Goal: Task Accomplishment & Management: Manage account settings

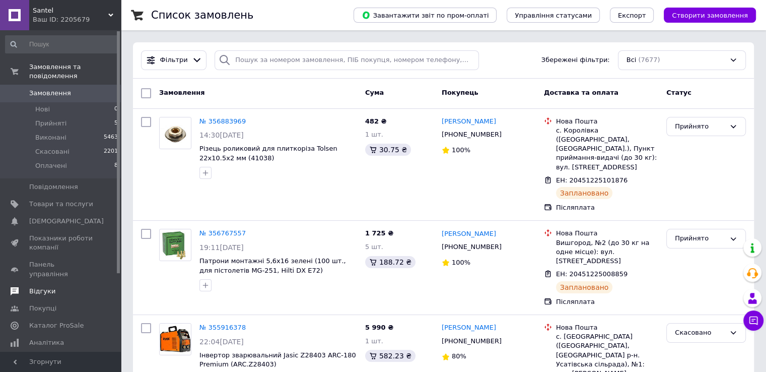
click at [45, 287] on span "Відгуки" at bounding box center [42, 291] width 26 height 9
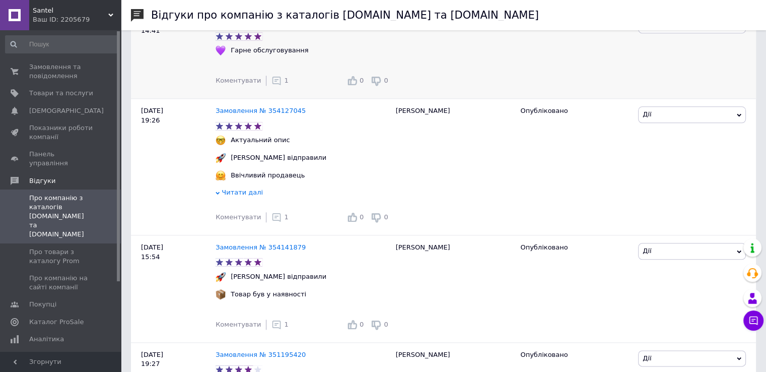
scroll to position [1158, 0]
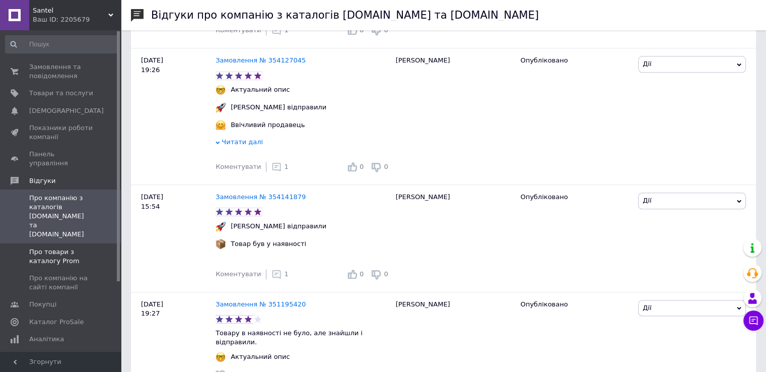
click at [67, 247] on span "Про товари з каталогу Prom" at bounding box center [61, 256] width 64 height 18
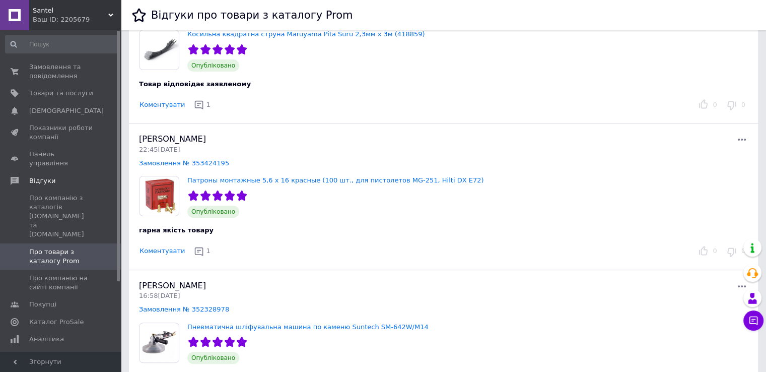
scroll to position [403, 0]
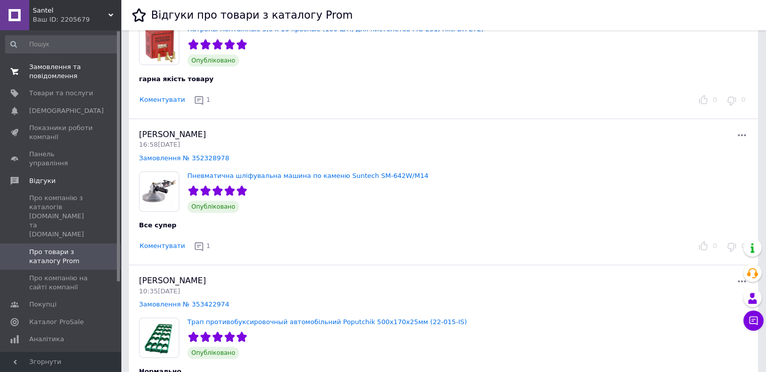
click at [31, 67] on span "Замовлення та повідомлення" at bounding box center [61, 71] width 64 height 18
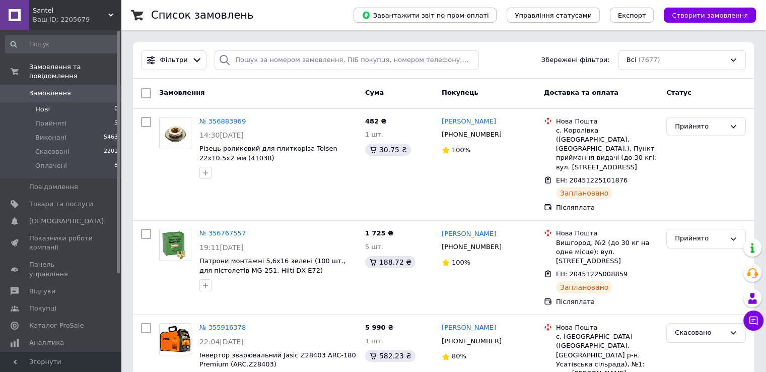
click at [48, 105] on span "Нові" at bounding box center [42, 109] width 15 height 9
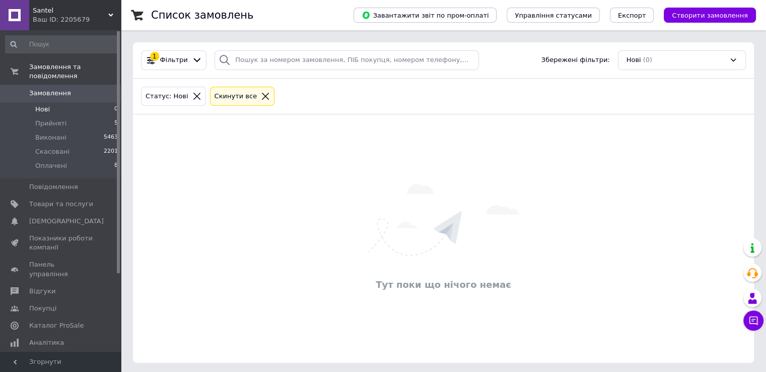
click at [40, 89] on span "Замовлення" at bounding box center [50, 93] width 42 height 9
